Goal: Browse casually: Explore the website without a specific task or goal

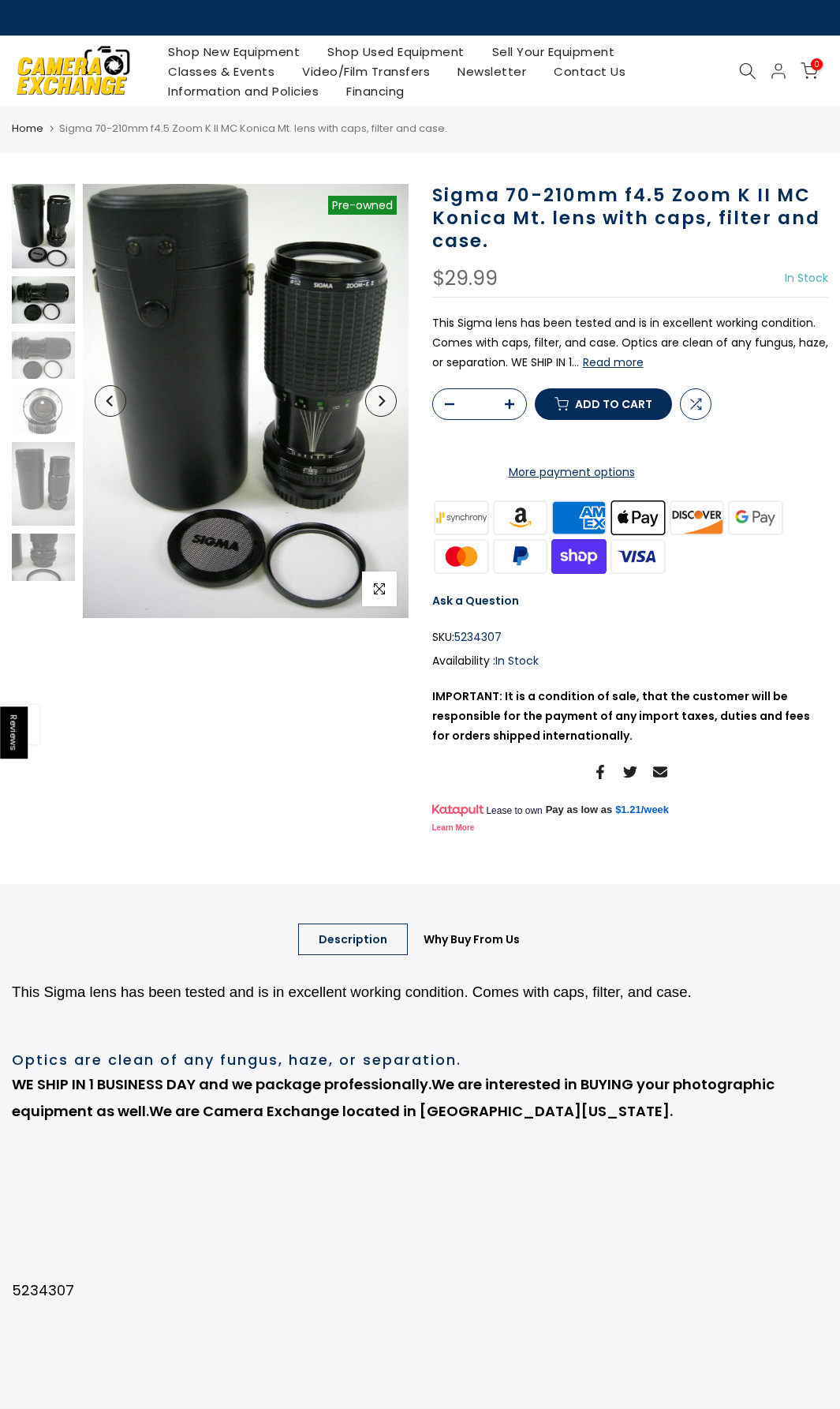
click at [45, 304] on img at bounding box center [43, 300] width 63 height 47
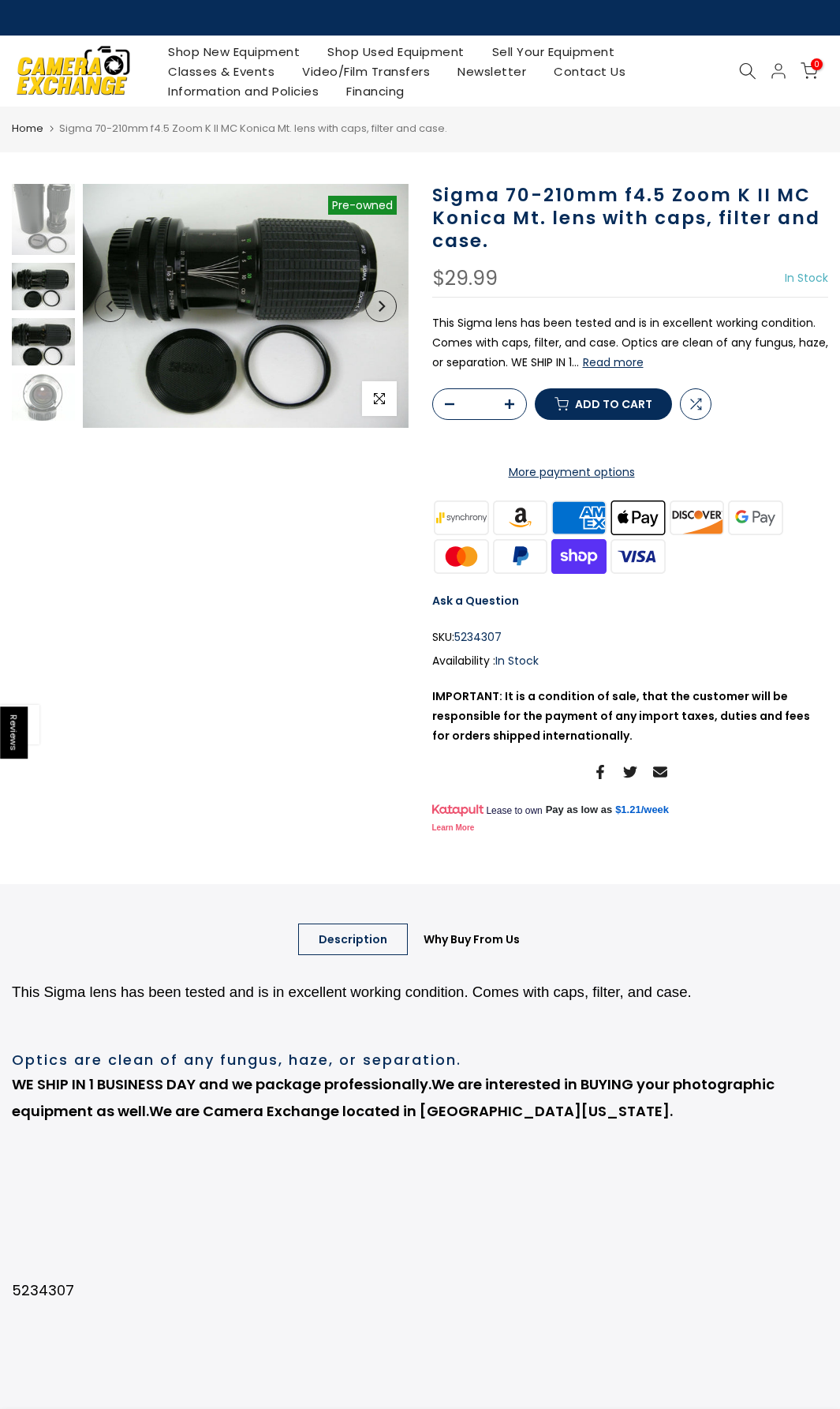
click at [45, 347] on img at bounding box center [43, 341] width 63 height 47
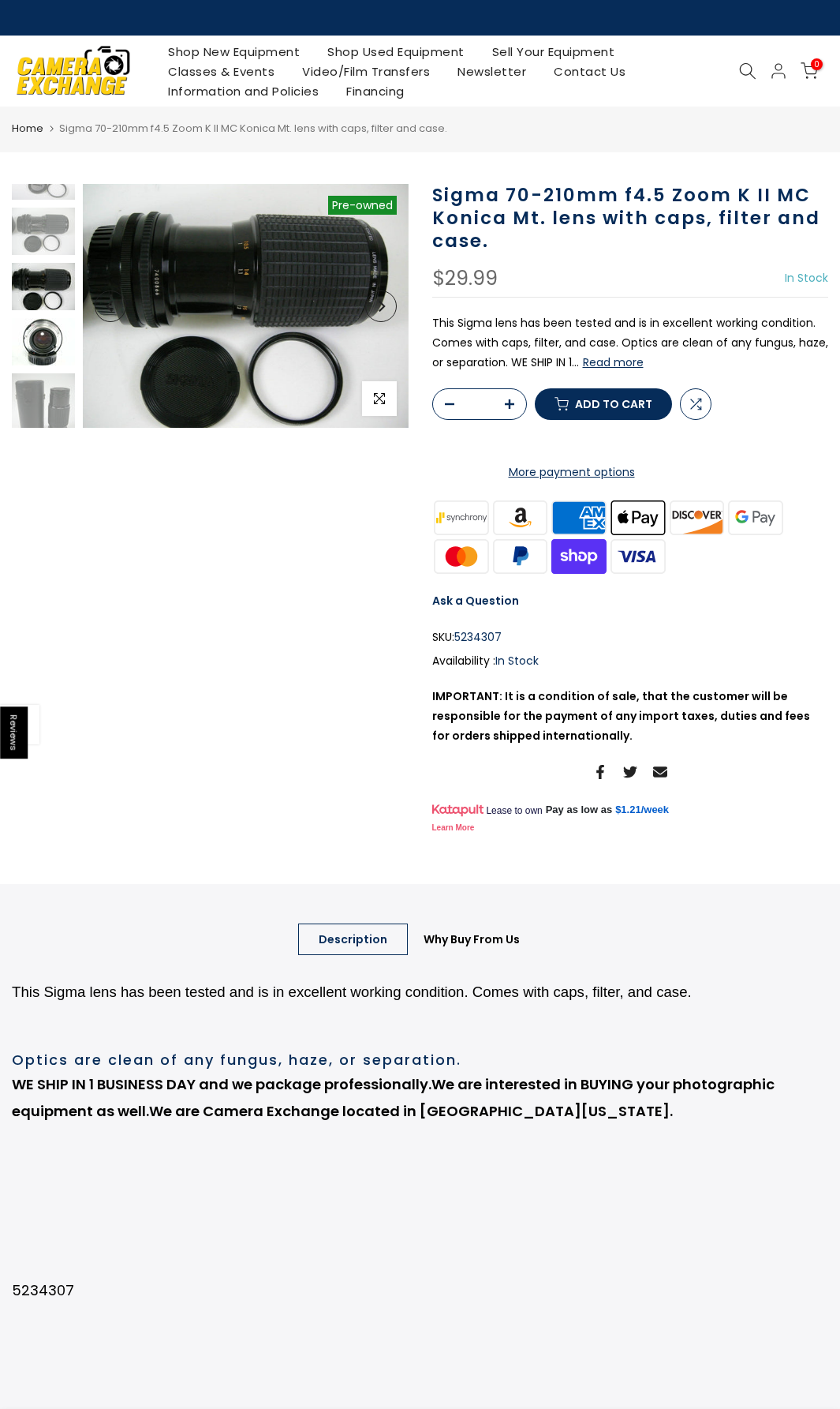
click at [35, 346] on img at bounding box center [43, 341] width 63 height 47
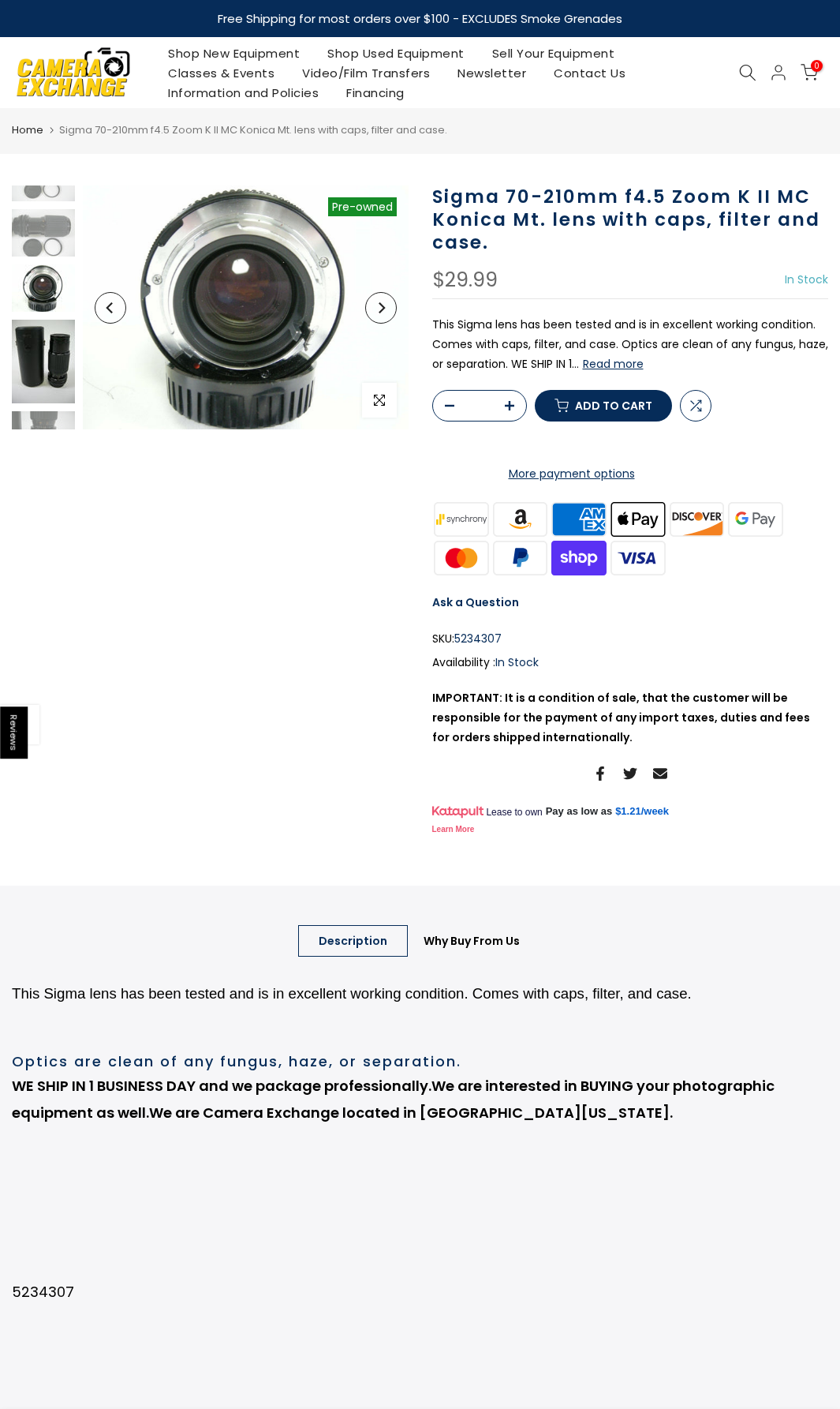
click at [35, 392] on img at bounding box center [43, 362] width 63 height 84
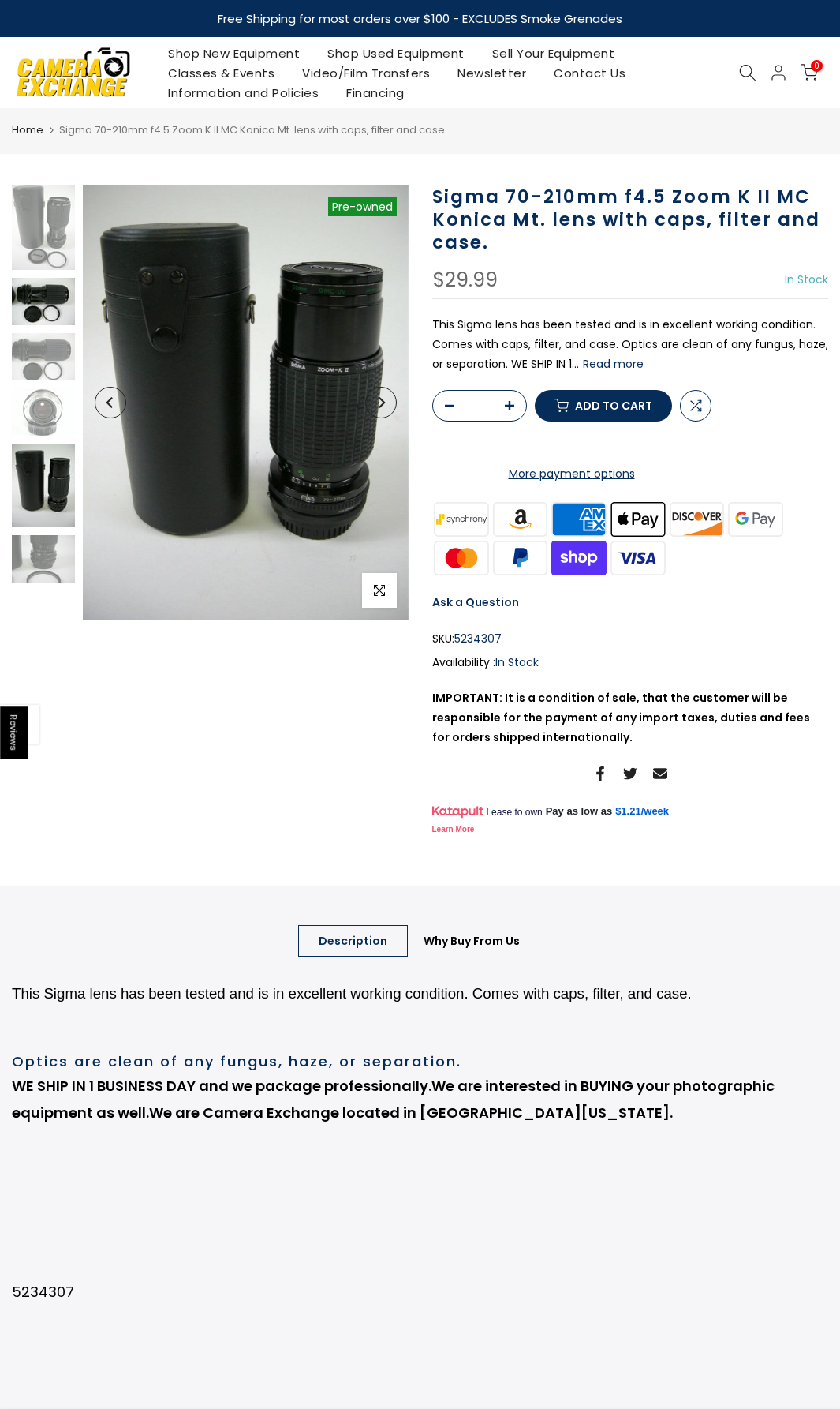
click at [37, 293] on img at bounding box center [43, 302] width 63 height 47
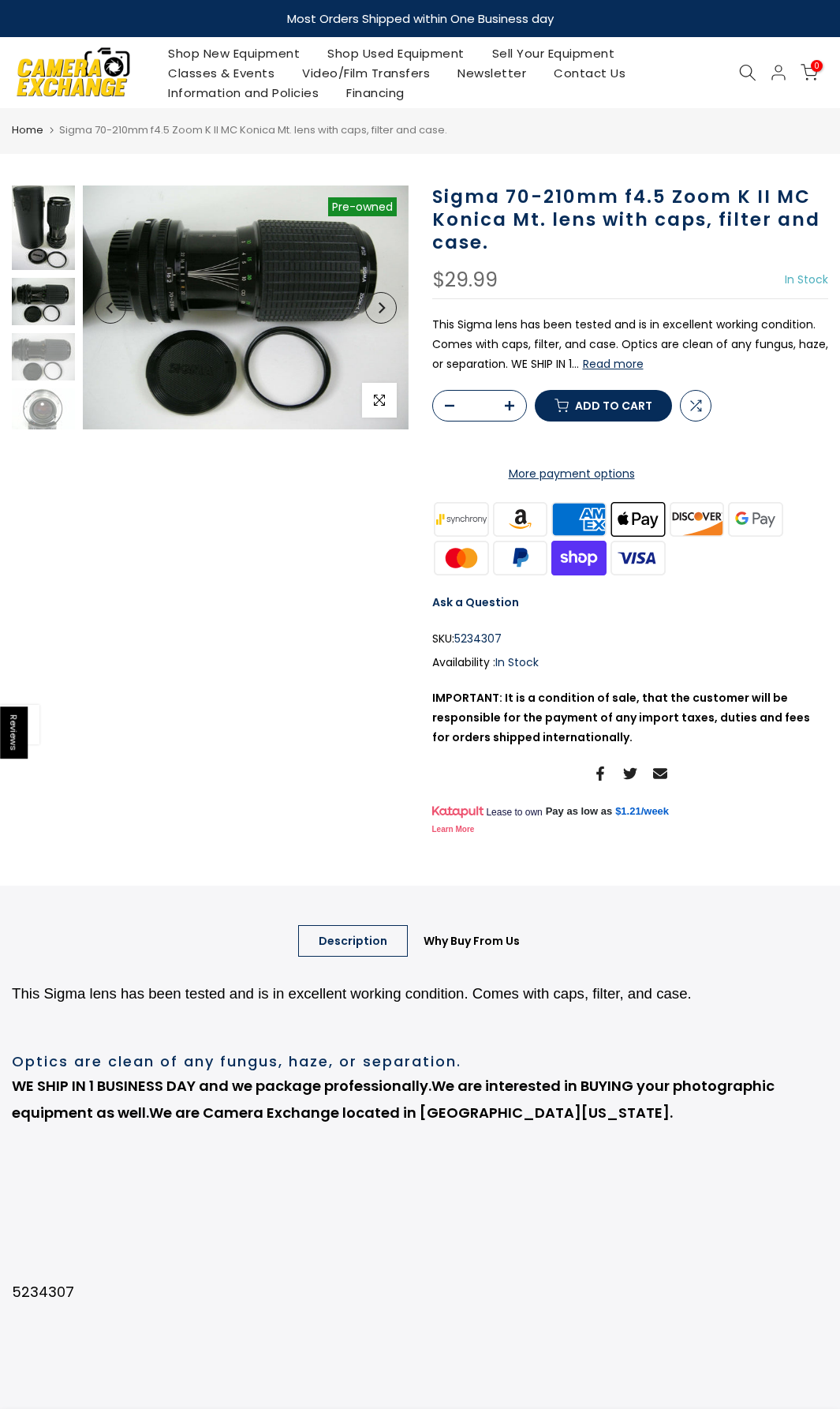
click at [40, 235] on img at bounding box center [43, 228] width 63 height 84
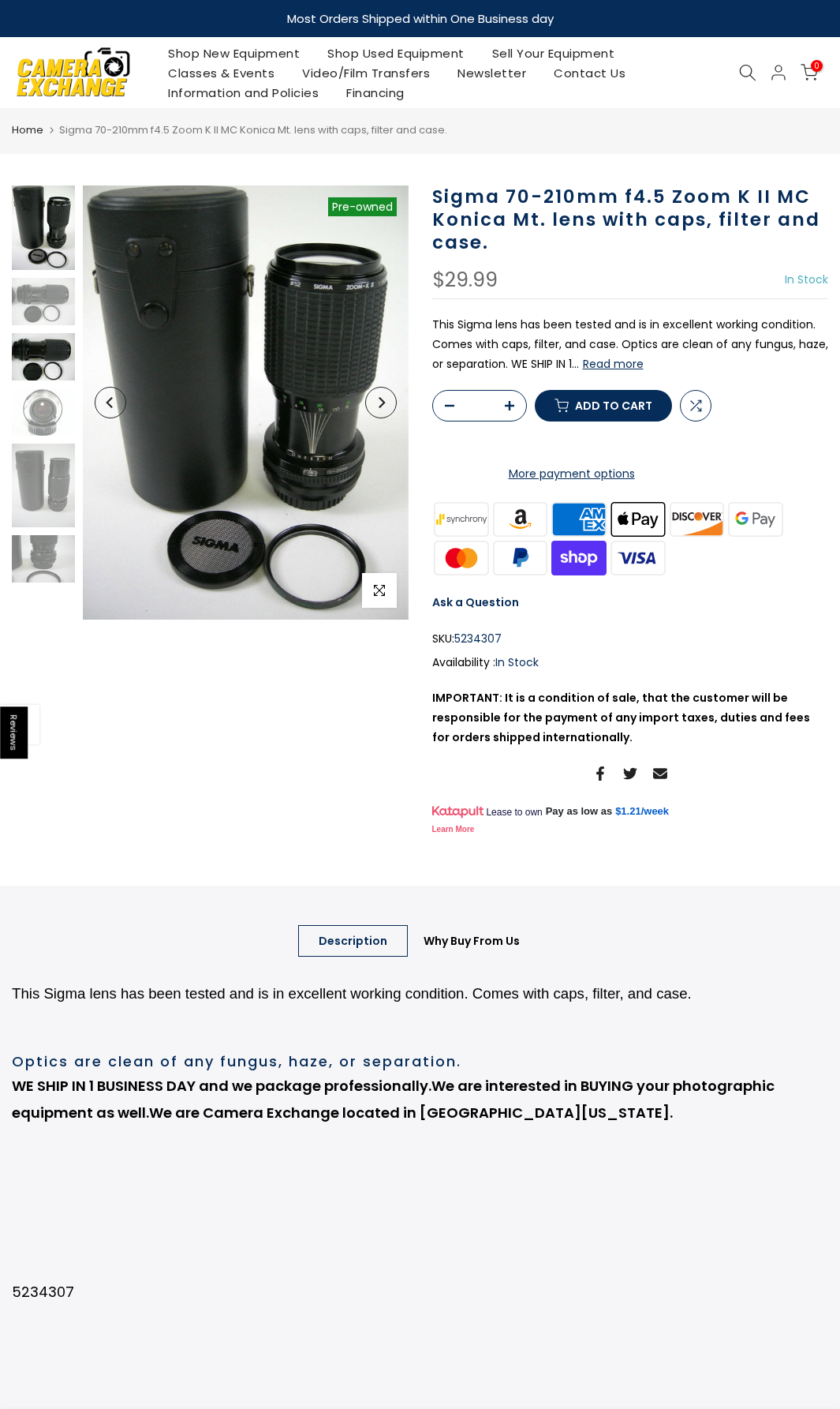
click at [29, 368] on img at bounding box center [43, 356] width 63 height 47
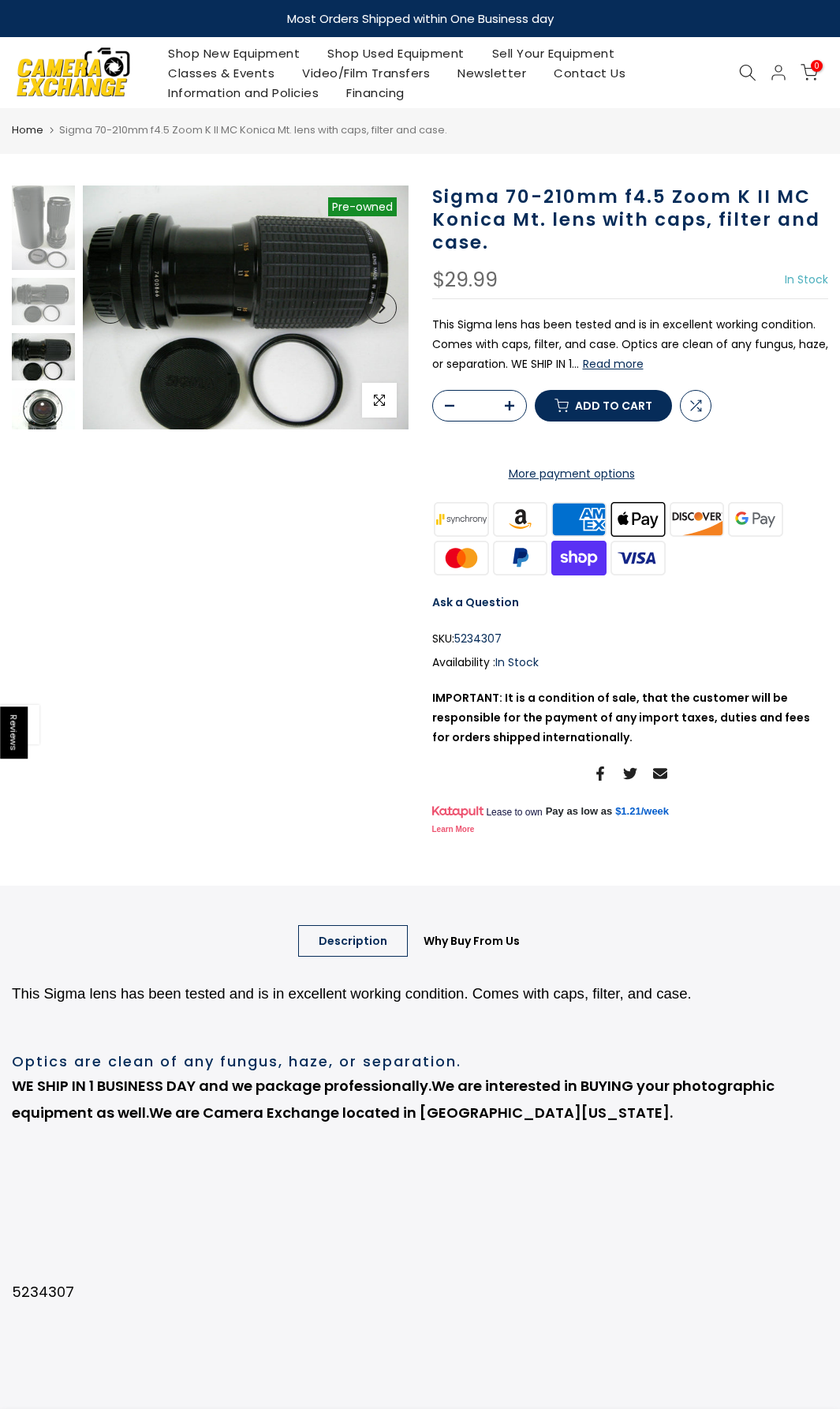
click at [29, 388] on img at bounding box center [43, 412] width 63 height 47
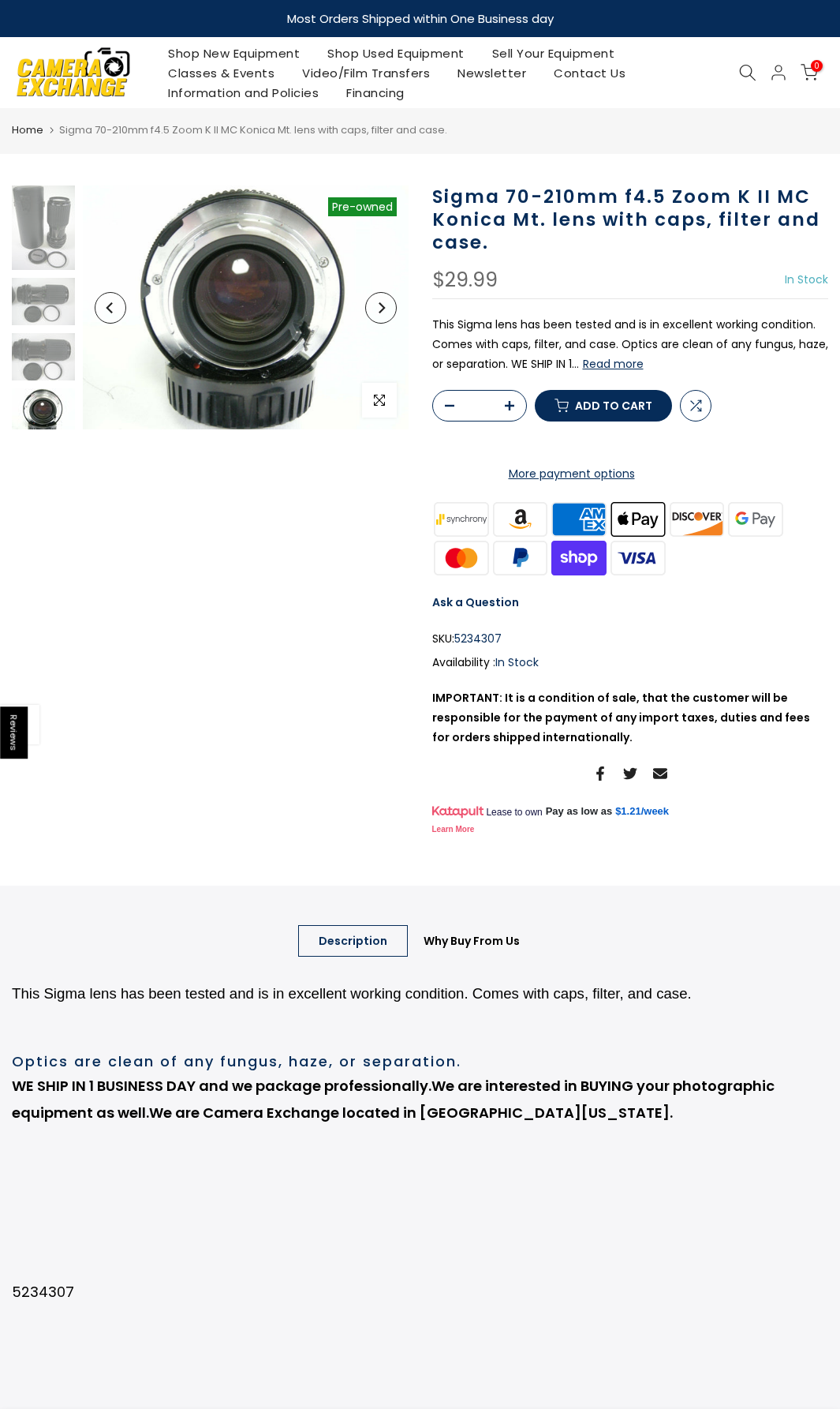
scroll to position [124, 0]
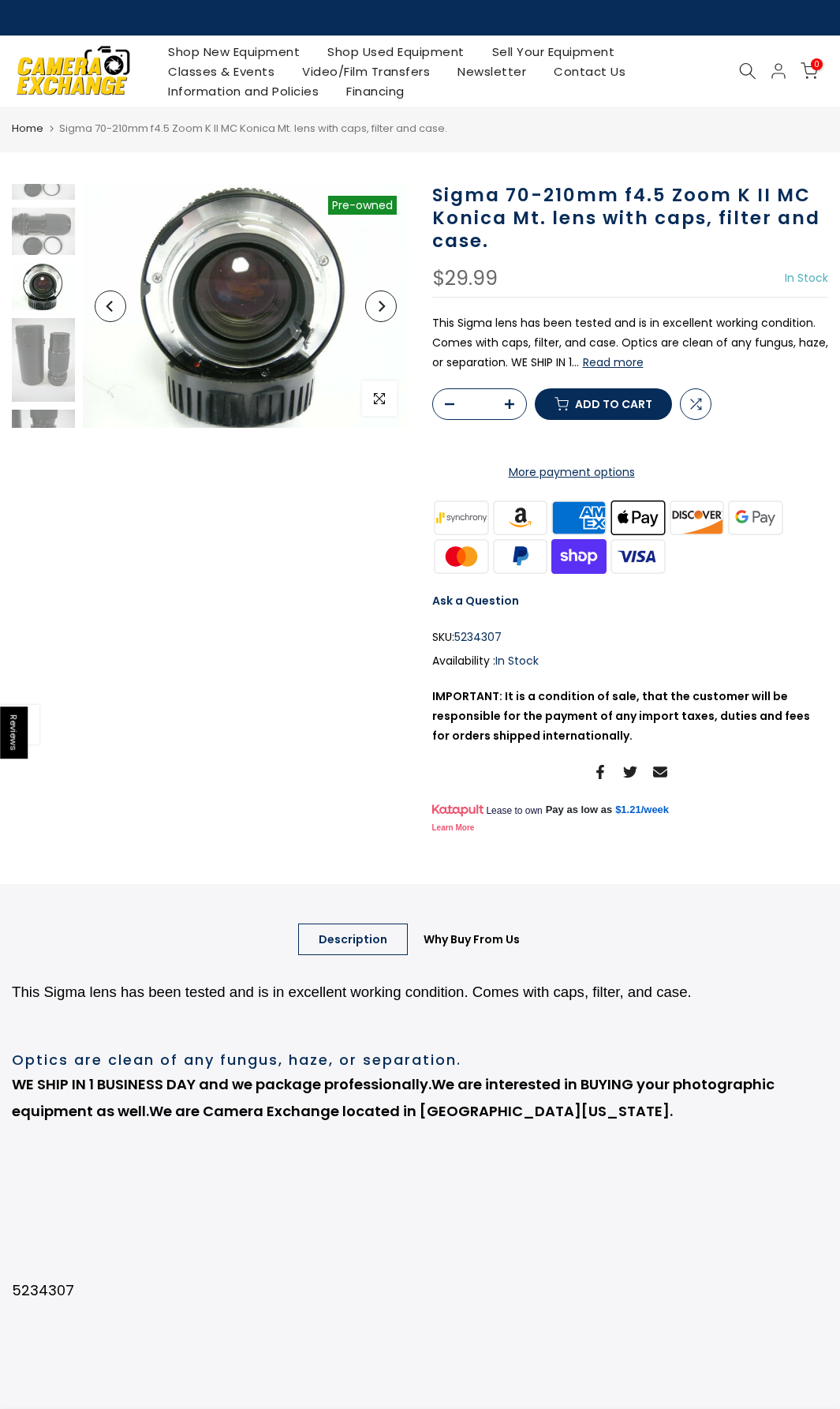
click at [36, 408] on div at bounding box center [44, 258] width 67 height 397
click at [36, 414] on img at bounding box center [43, 433] width 63 height 47
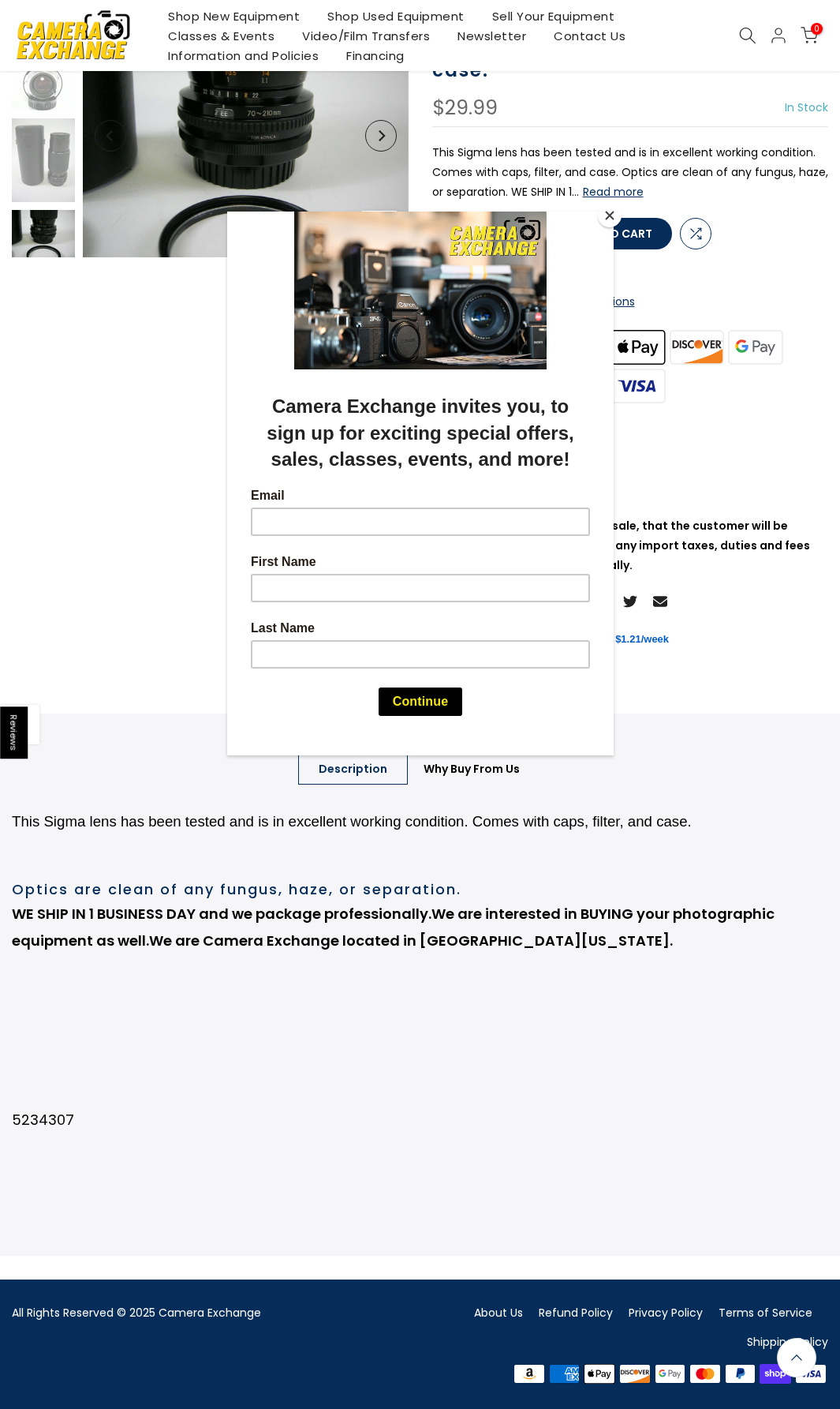
scroll to position [237, 0]
click at [607, 212] on button "Close" at bounding box center [610, 216] width 24 height 24
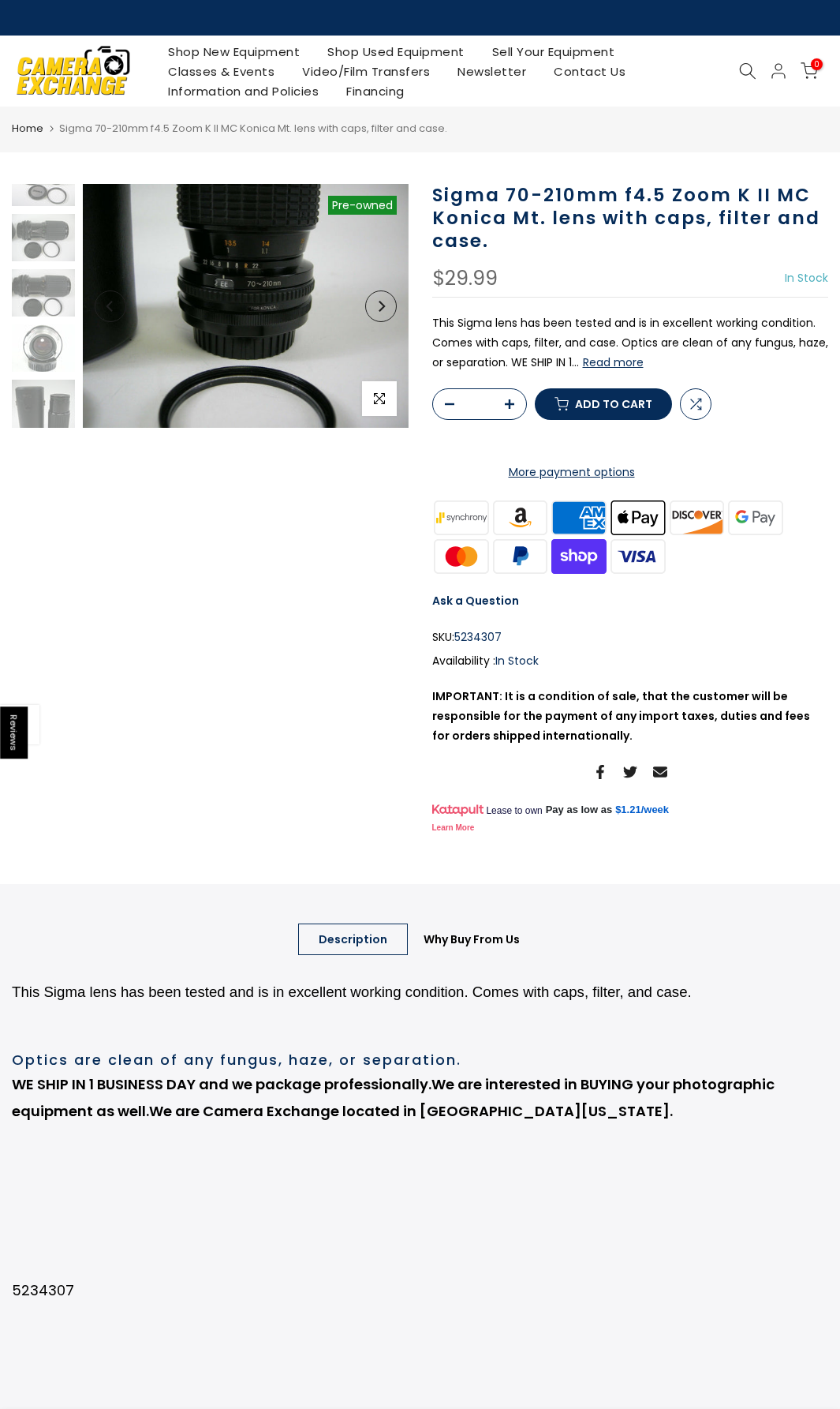
scroll to position [0, 0]
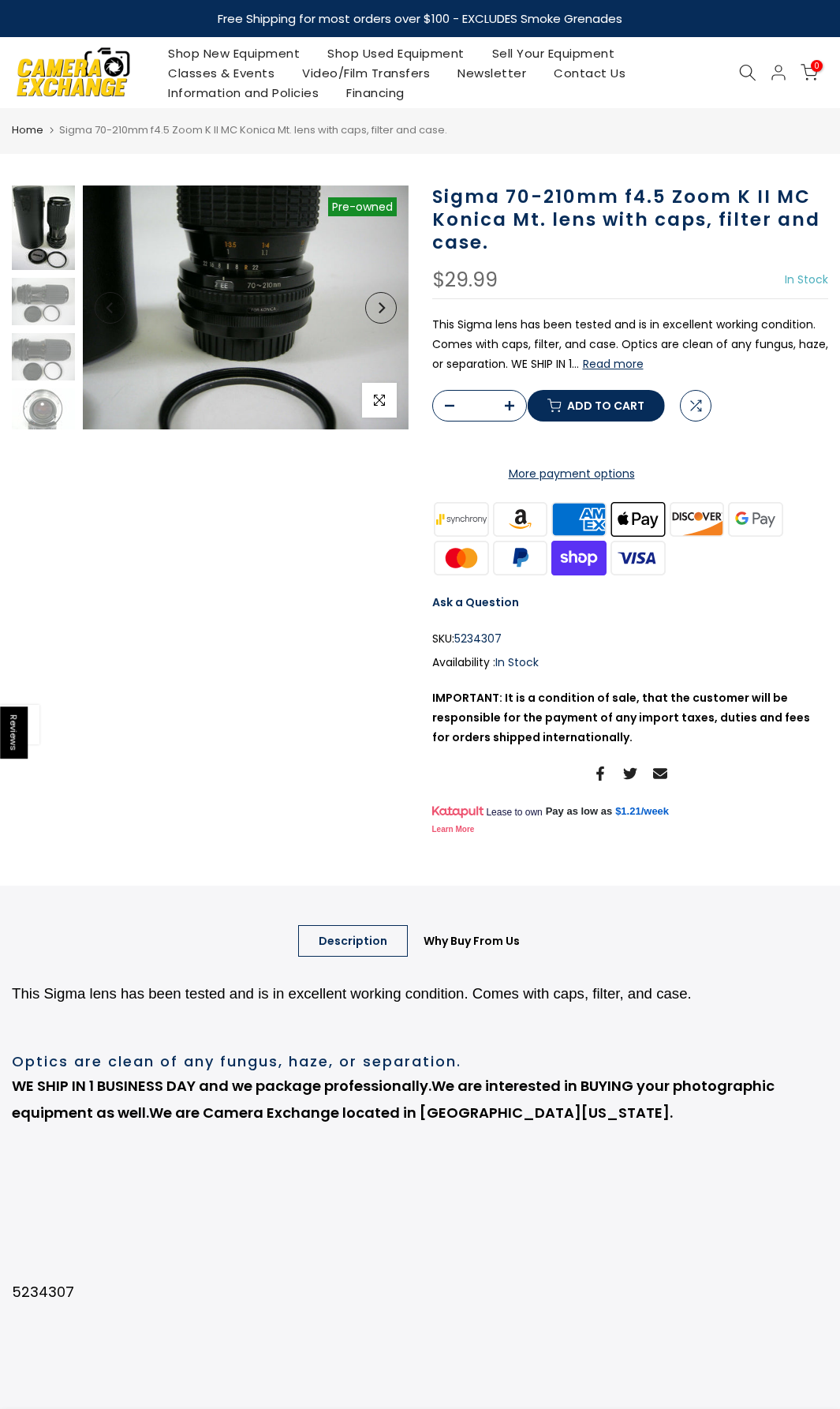
click at [36, 230] on img at bounding box center [43, 228] width 63 height 84
